Goal: Check status: Check status

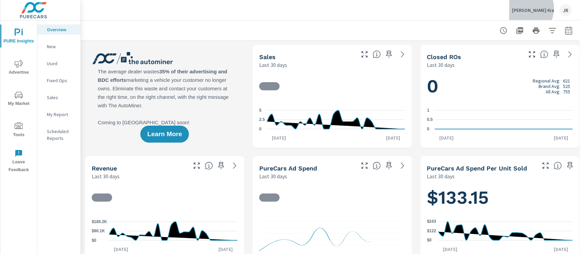
click at [545, 8] on p "[PERSON_NAME] Kia" at bounding box center [533, 10] width 42 height 6
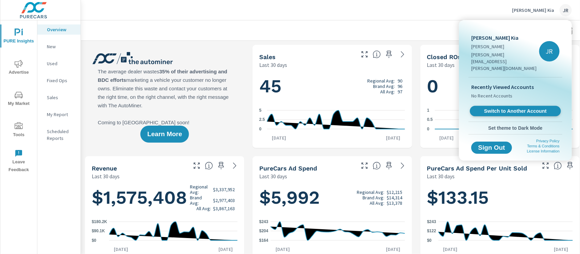
scroll to position [0, 0]
click at [514, 108] on span "Switch to Another Account" at bounding box center [514, 111] width 83 height 6
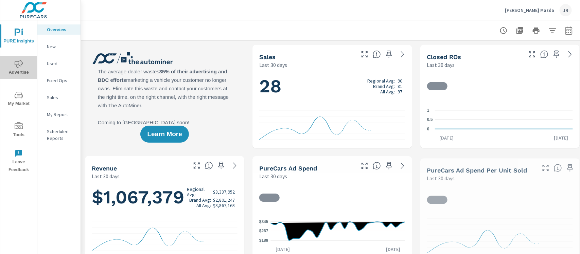
click at [14, 67] on span "Advertise" at bounding box center [18, 68] width 33 height 17
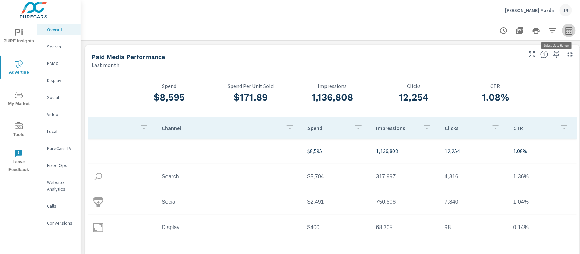
click at [570, 30] on icon "button" at bounding box center [568, 30] width 8 height 8
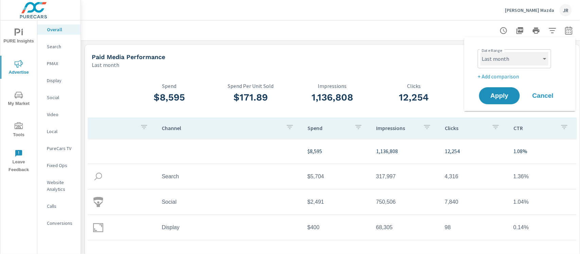
click at [534, 60] on select "Custom Yesterday Last week Last 7 days Last 14 days Last 30 days Last 45 days L…" at bounding box center [514, 59] width 68 height 14
click at [480, 52] on select "Custom Yesterday Last week Last 7 days Last 14 days Last 30 days Last 45 days L…" at bounding box center [514, 59] width 68 height 14
select select "Month to date"
click at [491, 97] on span "Apply" at bounding box center [499, 96] width 28 height 6
